Goal: Task Accomplishment & Management: Complete application form

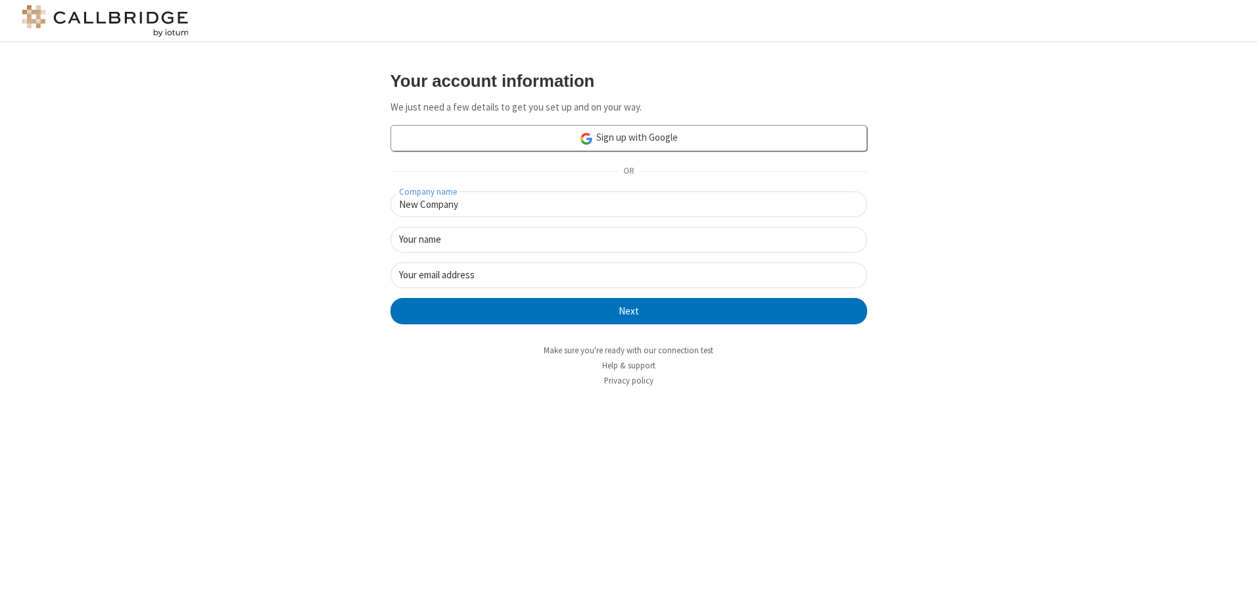
type input "New Company"
type input "New User"
type input "[EMAIL_ADDRESS][DOMAIN_NAME]"
click button "Next" at bounding box center [629, 311] width 477 height 26
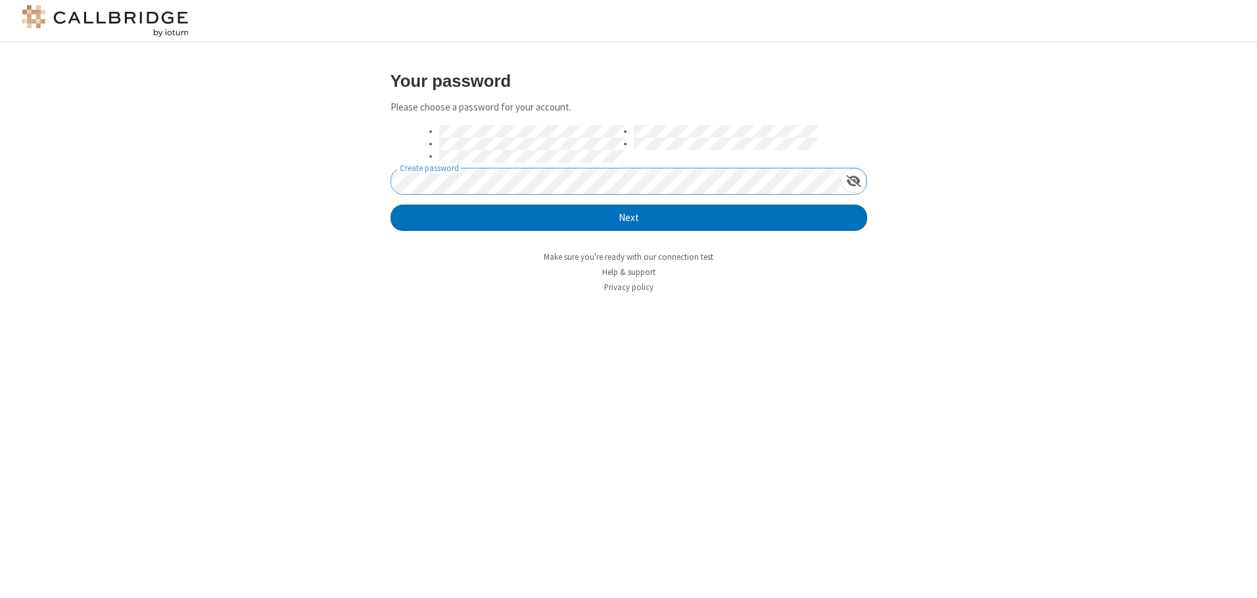
click button "Next" at bounding box center [629, 218] width 477 height 26
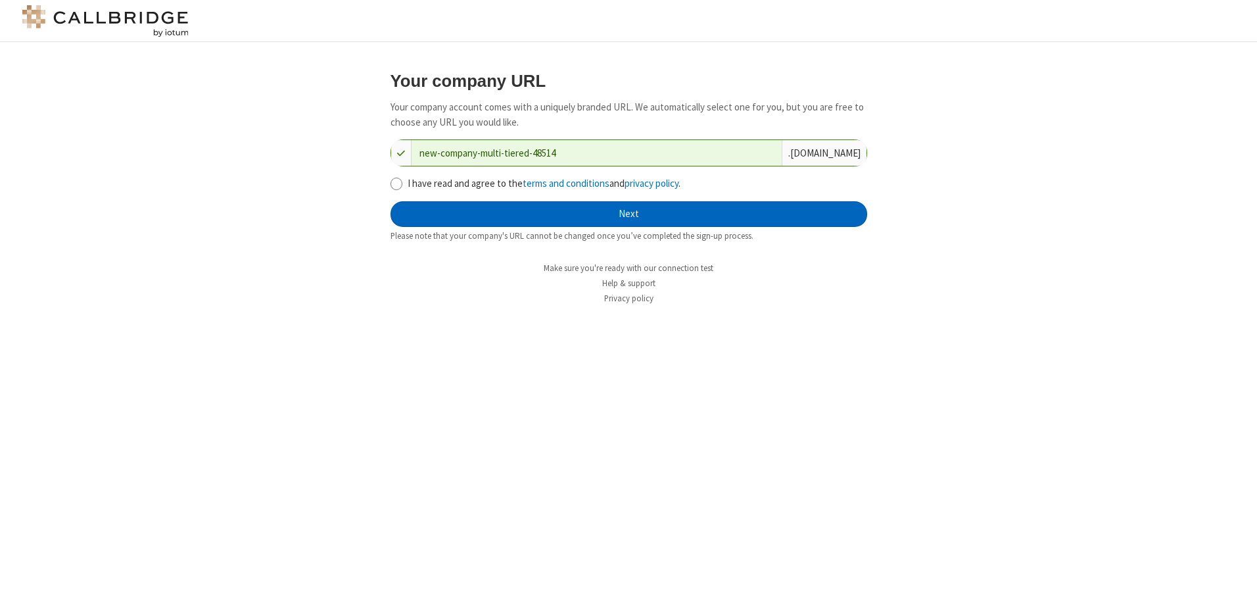
click at [629, 214] on button "Next" at bounding box center [629, 214] width 477 height 26
